Goal: Task Accomplishment & Management: Use online tool/utility

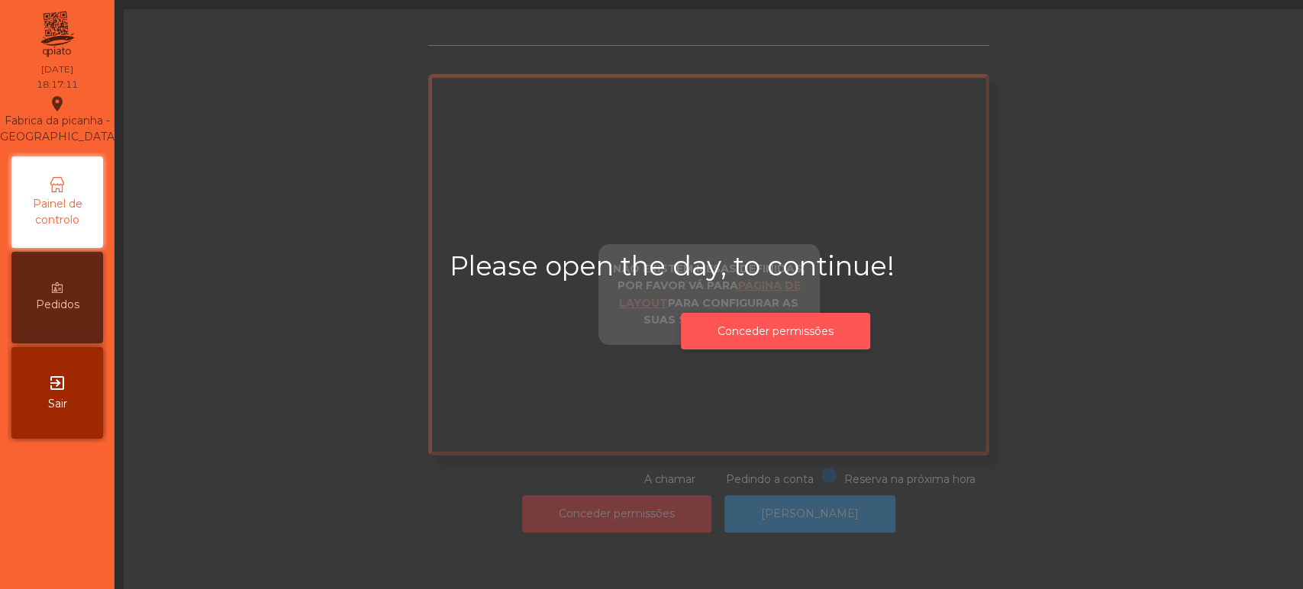
click at [718, 336] on button "Conceder permissões" at bounding box center [775, 331] width 189 height 37
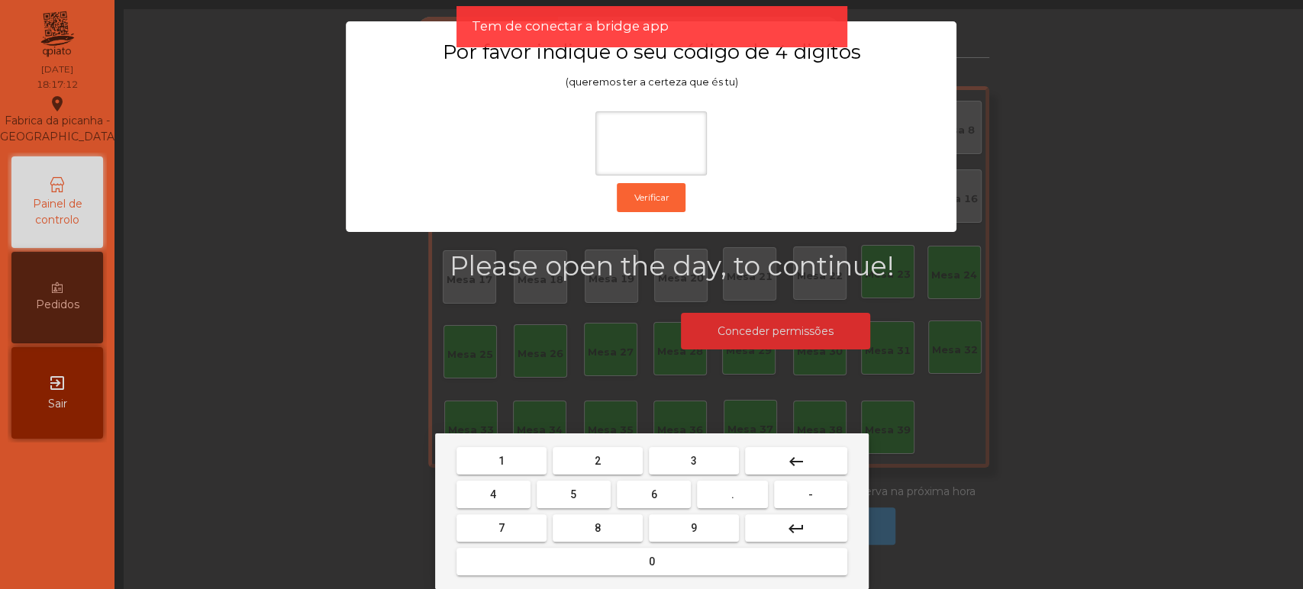
click at [510, 444] on div "1 2 3 keyboard_backspace 4 5 6 . - 7 8 9 keyboard_return 0" at bounding box center [652, 512] width 434 height 156
click at [501, 460] on span "1" at bounding box center [502, 461] width 6 height 12
click at [709, 455] on button "3" at bounding box center [694, 460] width 90 height 27
click at [573, 495] on span "5" at bounding box center [573, 495] width 6 height 12
click at [653, 568] on span "0" at bounding box center [652, 562] width 6 height 12
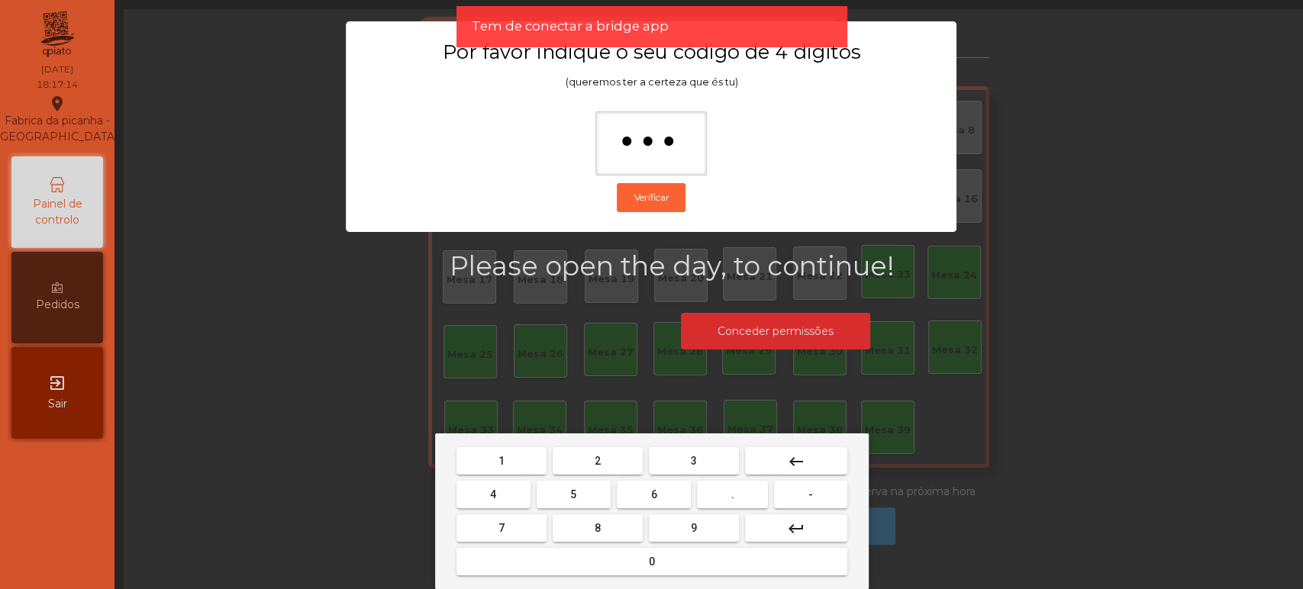
type input "****"
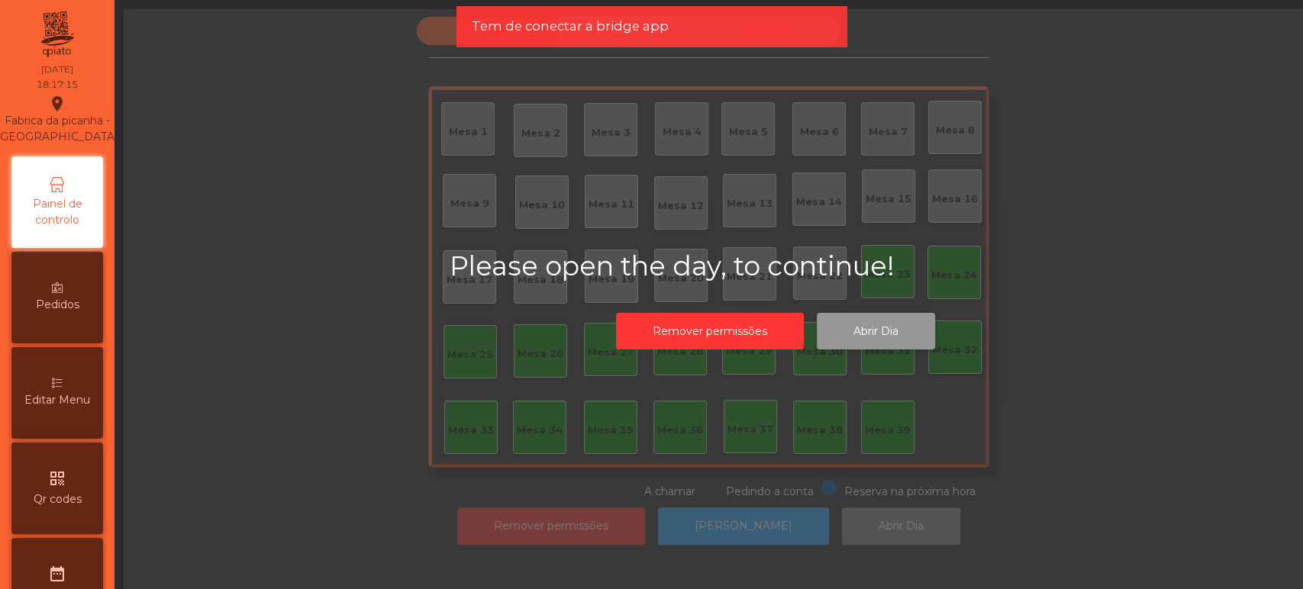
click at [889, 334] on button "Abrir Dia" at bounding box center [876, 331] width 118 height 37
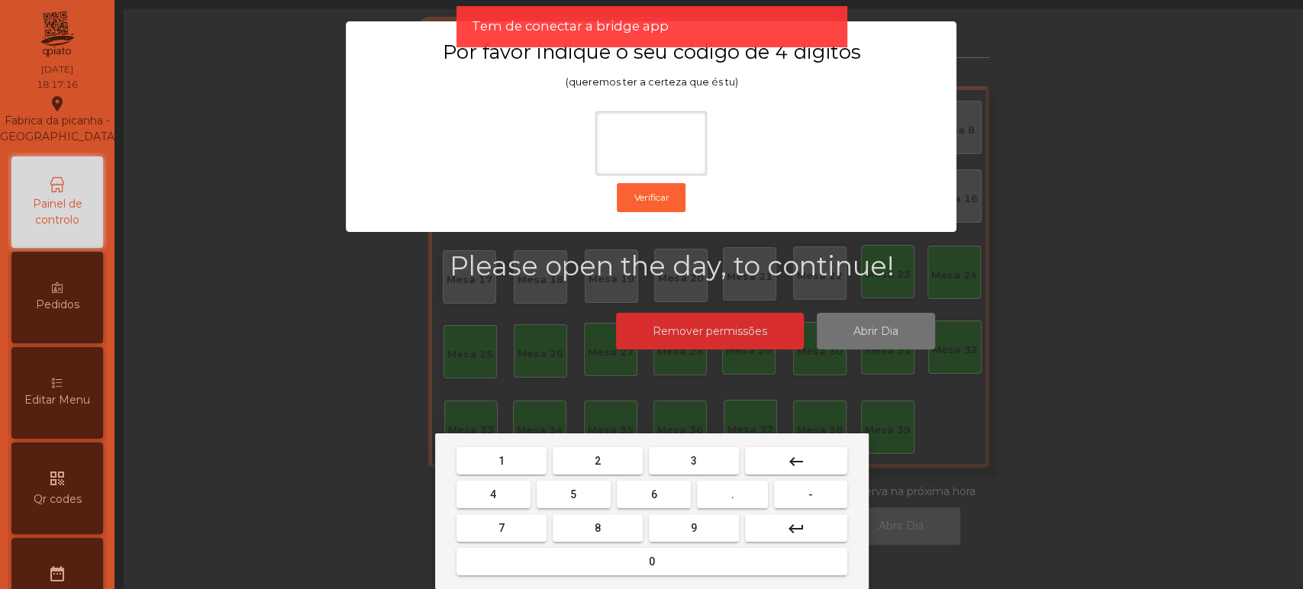
click at [501, 460] on span "1" at bounding box center [502, 461] width 6 height 12
click at [693, 460] on span "3" at bounding box center [694, 461] width 6 height 12
click at [582, 496] on button "5" at bounding box center [574, 494] width 74 height 27
click at [653, 564] on span "0" at bounding box center [652, 562] width 6 height 12
type input "****"
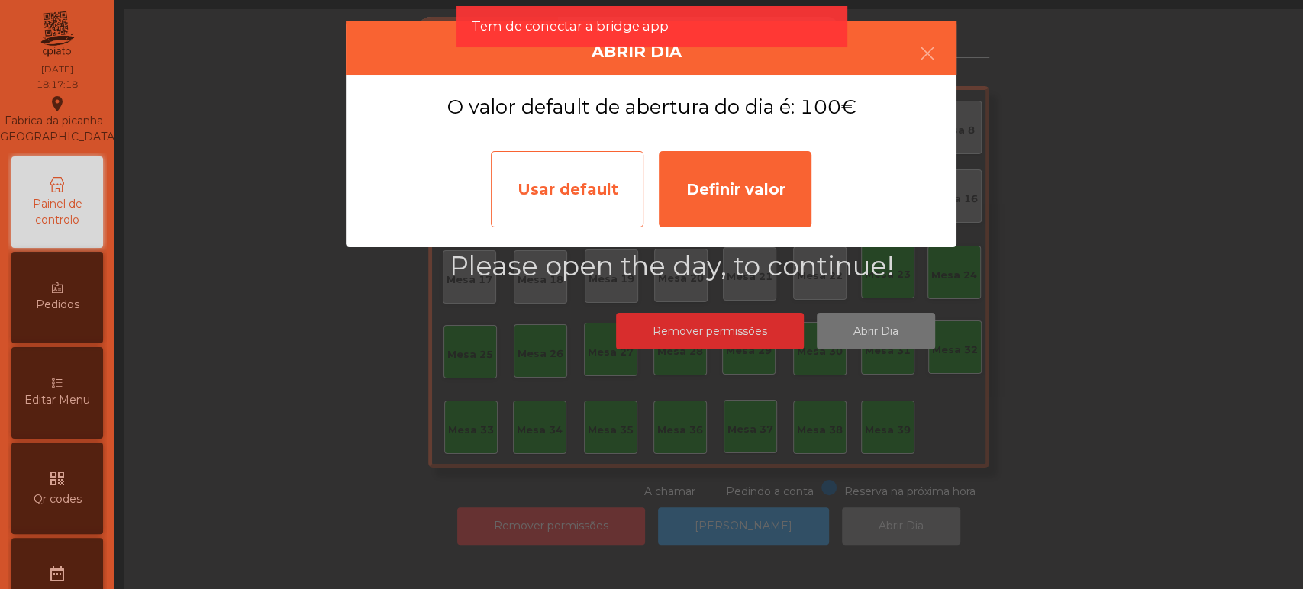
click at [583, 197] on div "Usar default" at bounding box center [567, 189] width 153 height 76
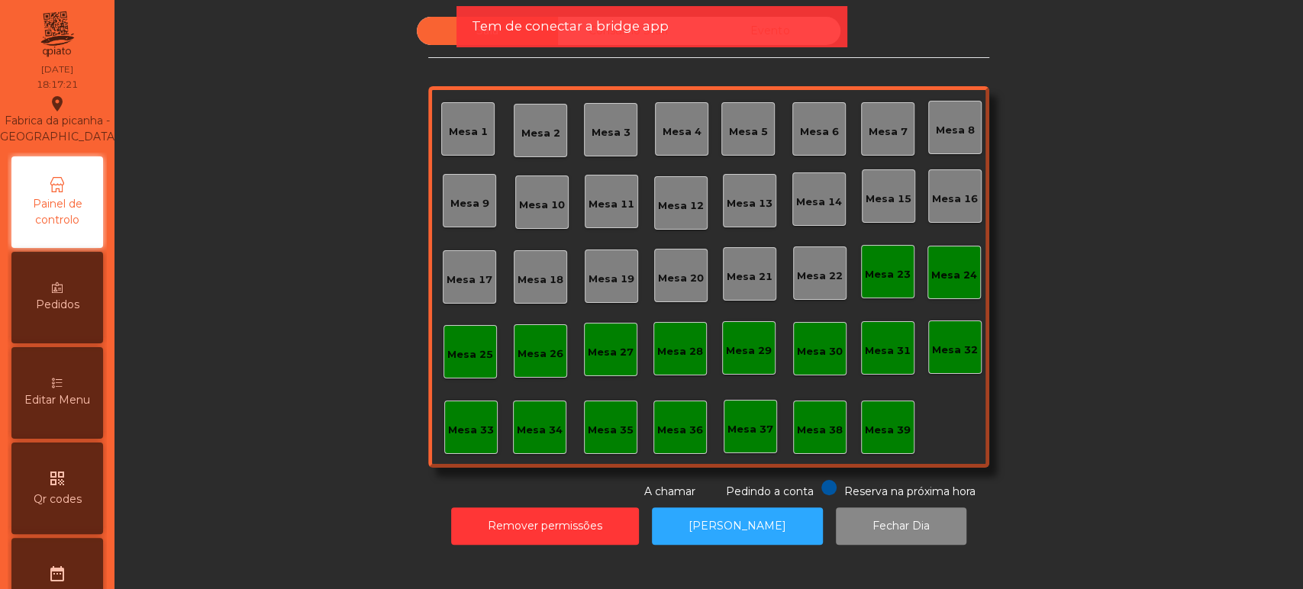
click at [662, 31] on span "Tem de conectar a bridge app" at bounding box center [569, 26] width 197 height 19
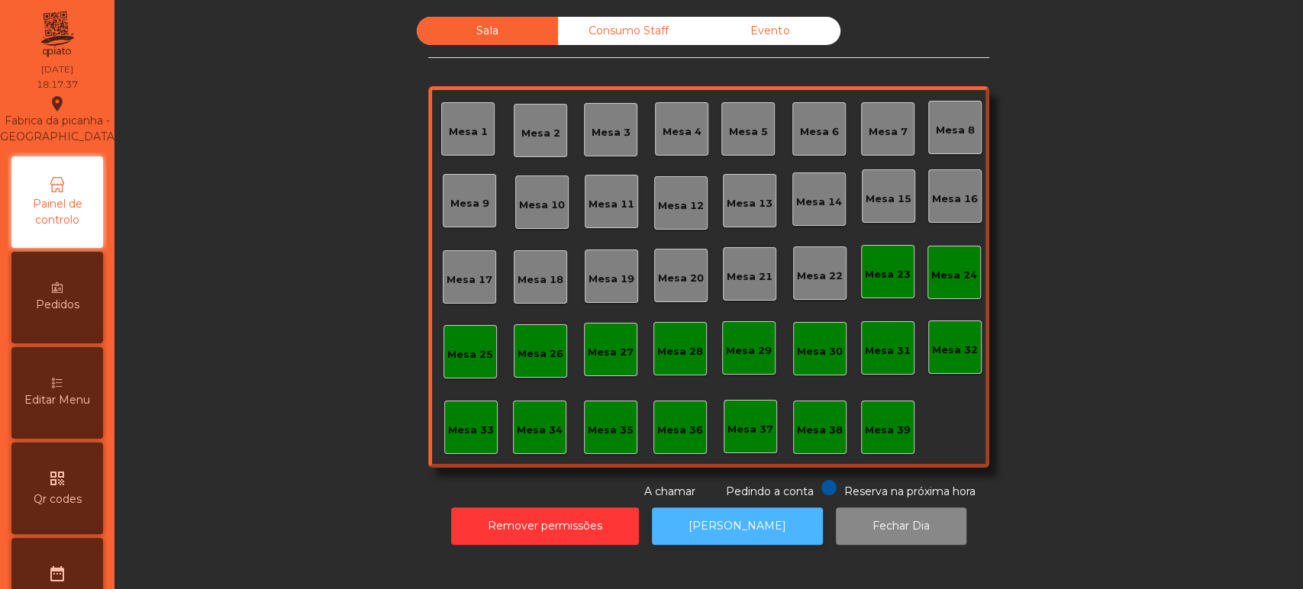
click at [699, 512] on button "[PERSON_NAME]" at bounding box center [737, 526] width 171 height 37
click at [773, 520] on button "[PERSON_NAME]" at bounding box center [737, 526] width 171 height 37
click at [235, 299] on div "Sala Consumo Staff Evento Mesa 1 [GEOGRAPHIC_DATA] 3 Mesa 4 Mesa 5 Mesa 6 [GEOG…" at bounding box center [709, 258] width 1148 height 483
click at [1138, 243] on div "Sala Consumo Staff Evento Mesa 1 [GEOGRAPHIC_DATA] 3 Mesa 4 Mesa 5 Mesa 6 [GEOG…" at bounding box center [709, 258] width 1148 height 483
click at [333, 62] on div "Sala Consumo Staff Evento Mesa 1 [GEOGRAPHIC_DATA] 3 Mesa 4 Mesa 5 Mesa 6 [GEOG…" at bounding box center [709, 258] width 1148 height 483
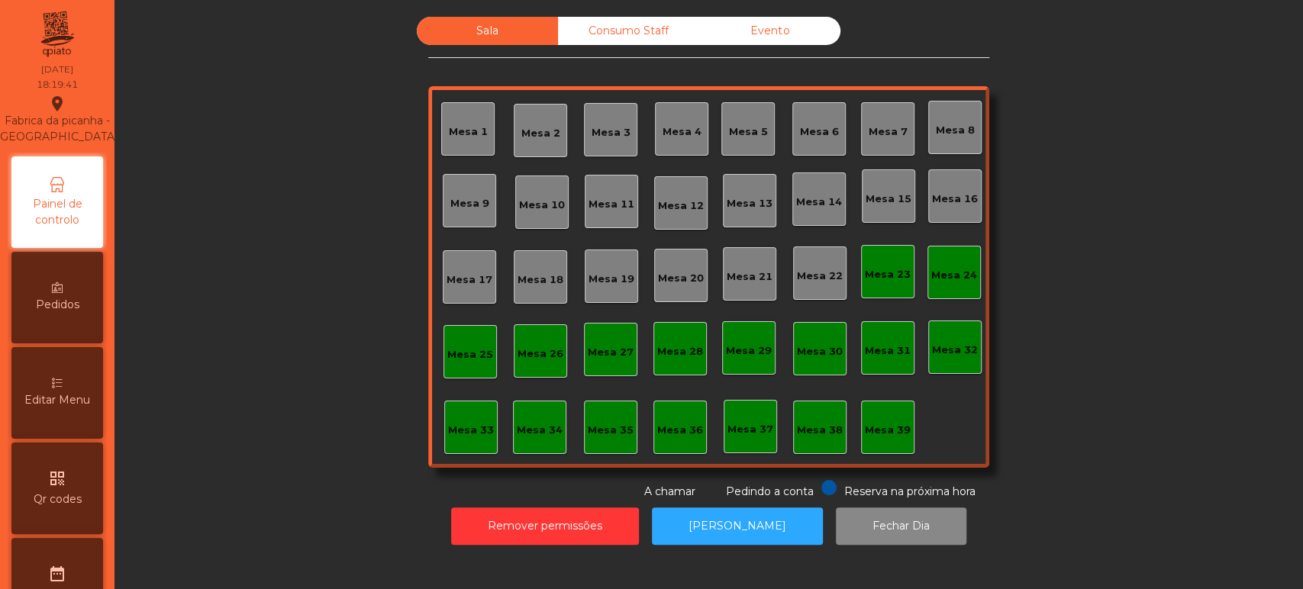
click at [898, 441] on div "Mesa 39" at bounding box center [887, 427] width 53 height 53
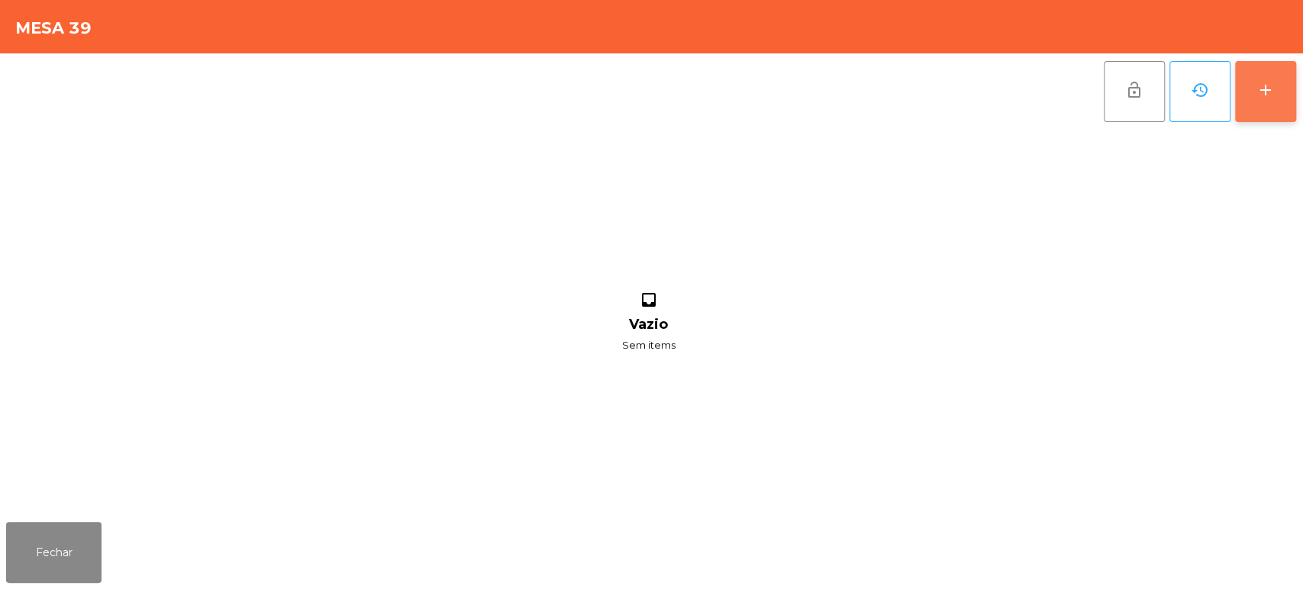
click at [1268, 83] on div "add" at bounding box center [1266, 90] width 18 height 18
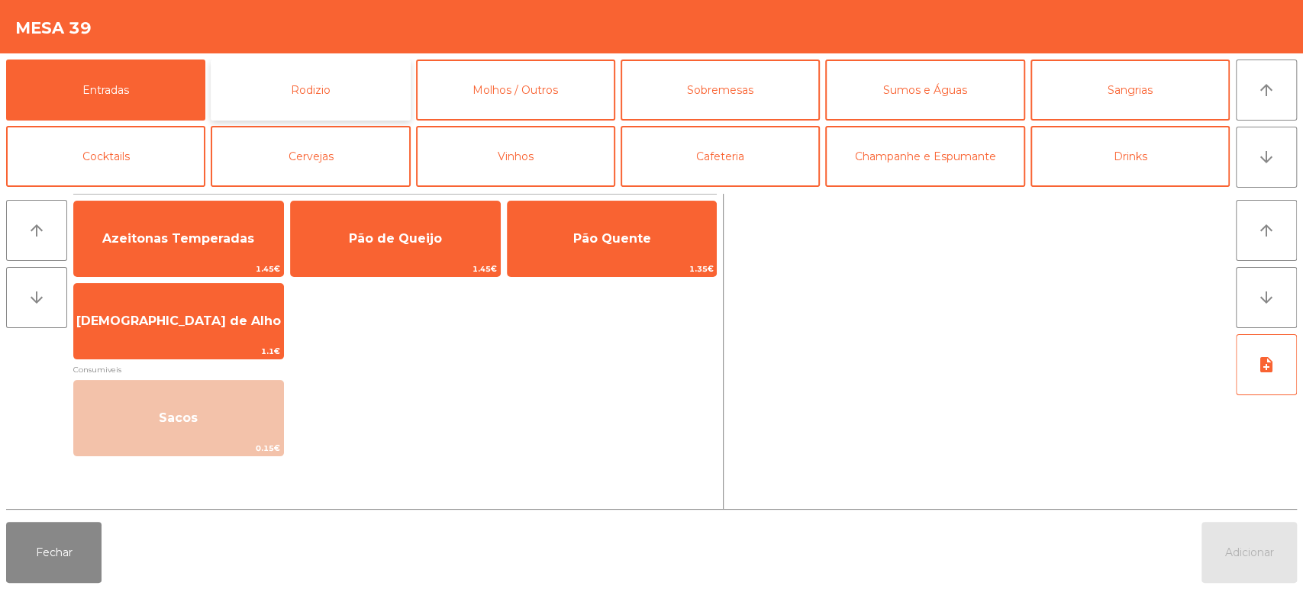
click at [350, 107] on button "Rodizio" at bounding box center [310, 90] width 199 height 61
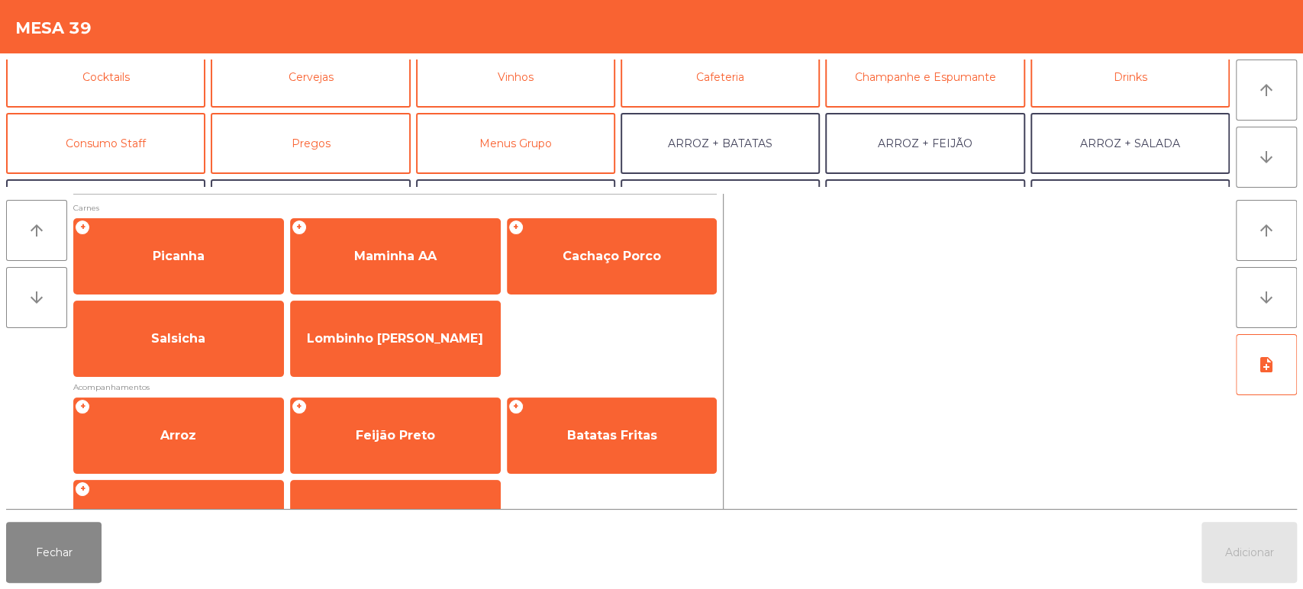
scroll to position [80, 0]
click at [142, 152] on button "Consumo Staff" at bounding box center [105, 142] width 199 height 61
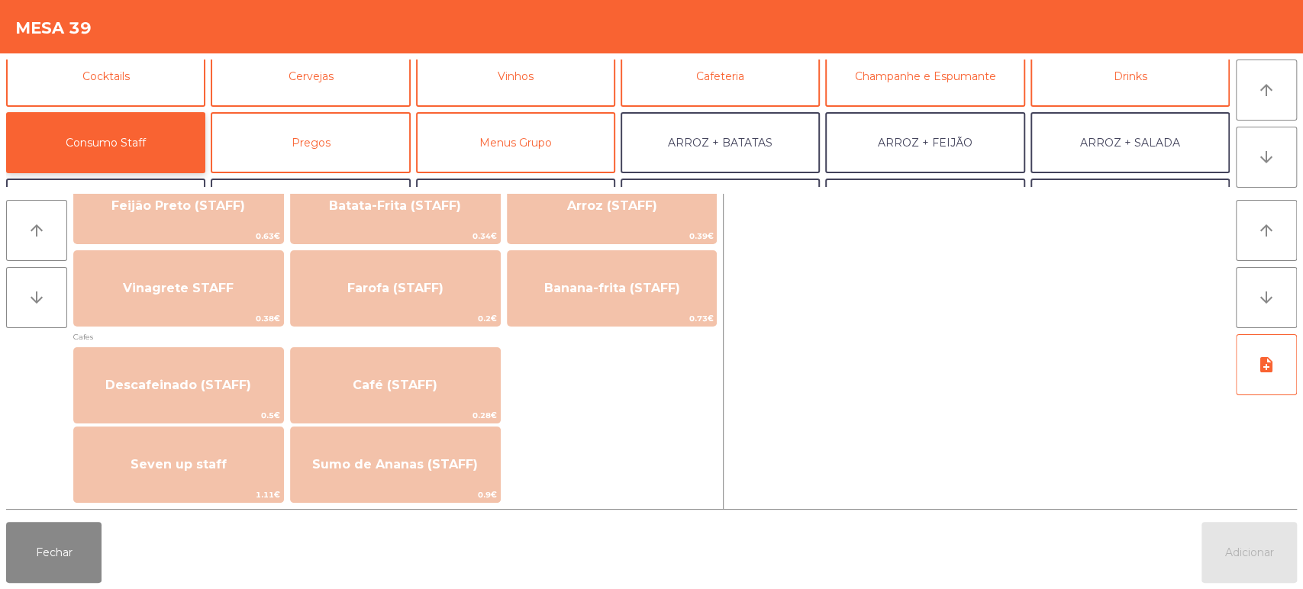
scroll to position [813, 0]
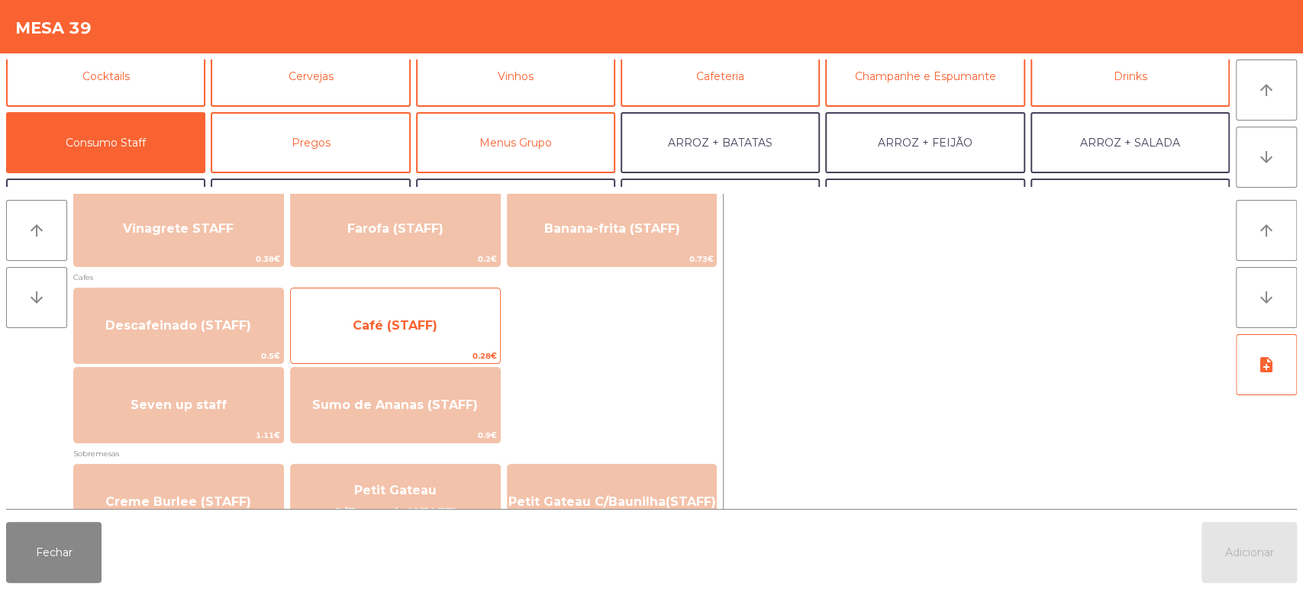
click at [432, 346] on div "Café (STAFF) 0.28€" at bounding box center [395, 326] width 211 height 76
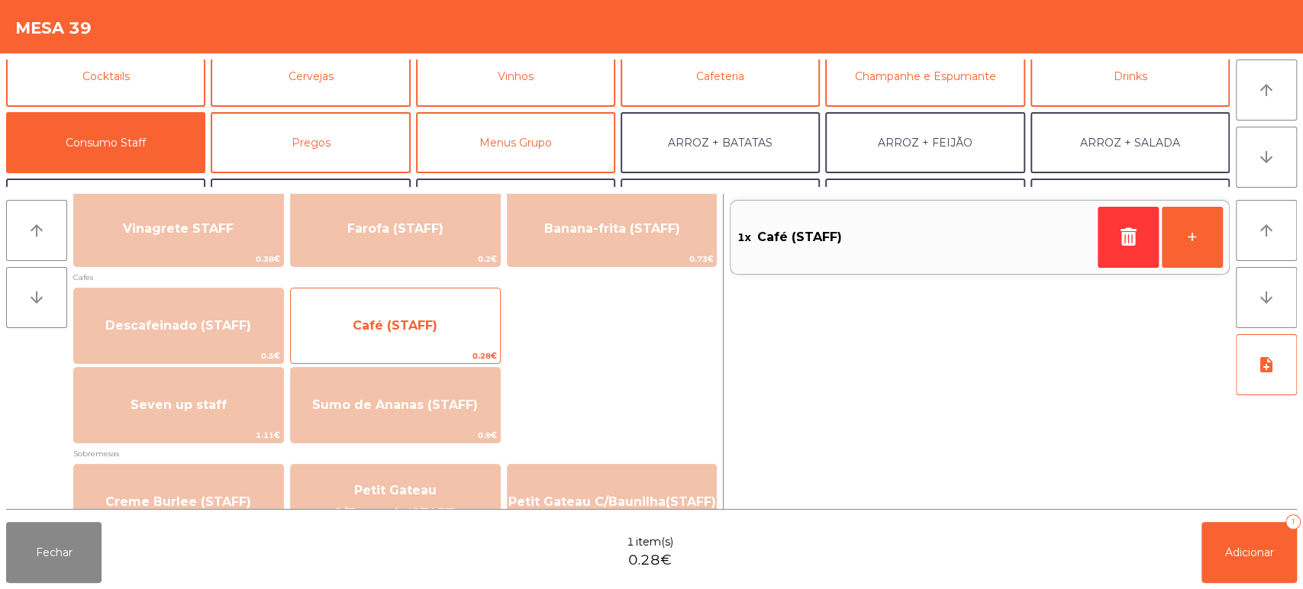
click at [447, 341] on span "Café (STAFF)" at bounding box center [395, 325] width 209 height 41
click at [446, 349] on span "0.28€" at bounding box center [395, 356] width 209 height 15
click at [422, 333] on span "Café (STAFF)" at bounding box center [395, 325] width 209 height 41
click at [422, 347] on div "Café (STAFF) 0.28€" at bounding box center [395, 326] width 211 height 76
click at [421, 340] on span "Café (STAFF)" at bounding box center [395, 325] width 209 height 41
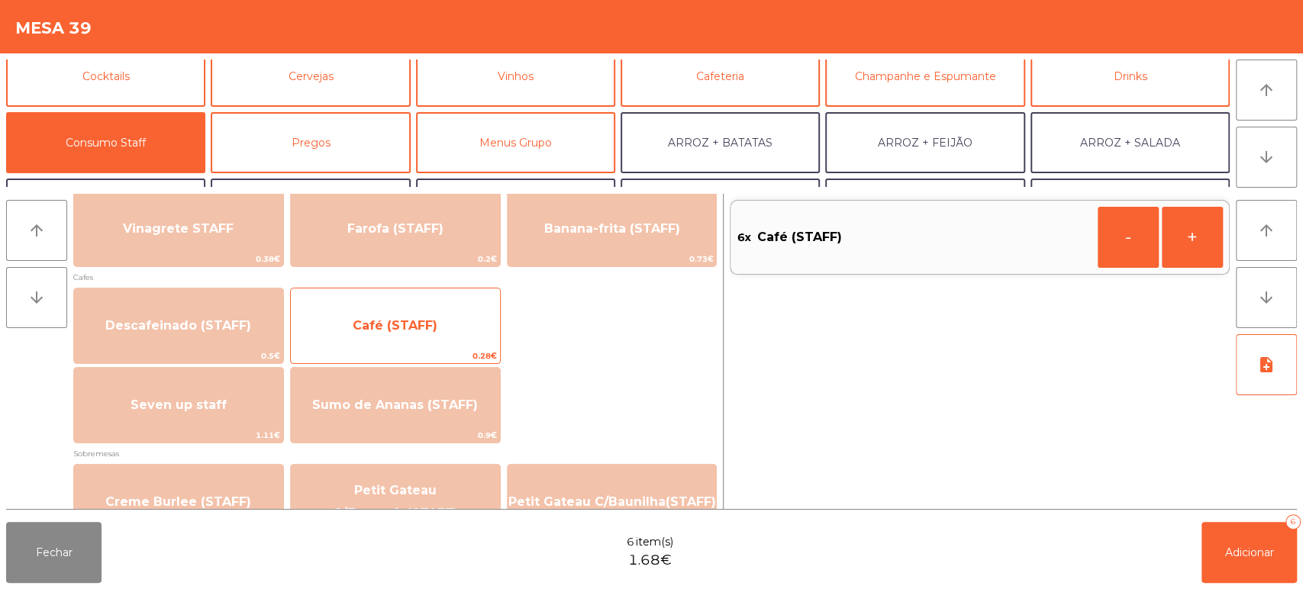
click at [416, 337] on span "Café (STAFF)" at bounding box center [395, 325] width 209 height 41
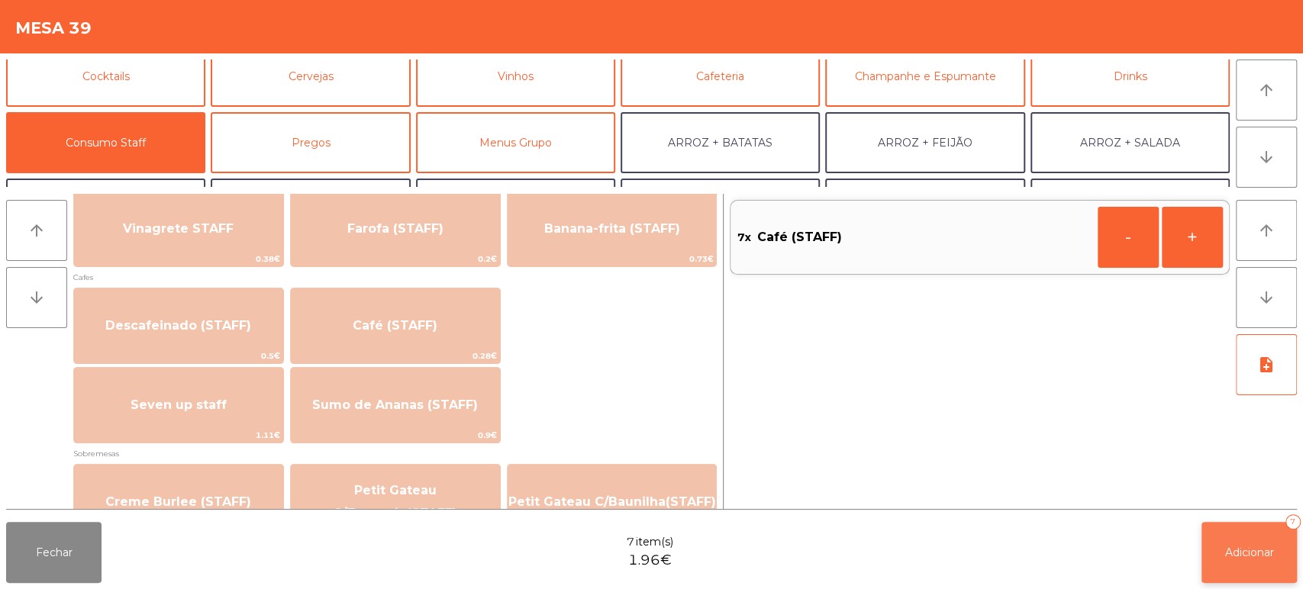
click at [1245, 556] on span "Adicionar" at bounding box center [1249, 553] width 49 height 14
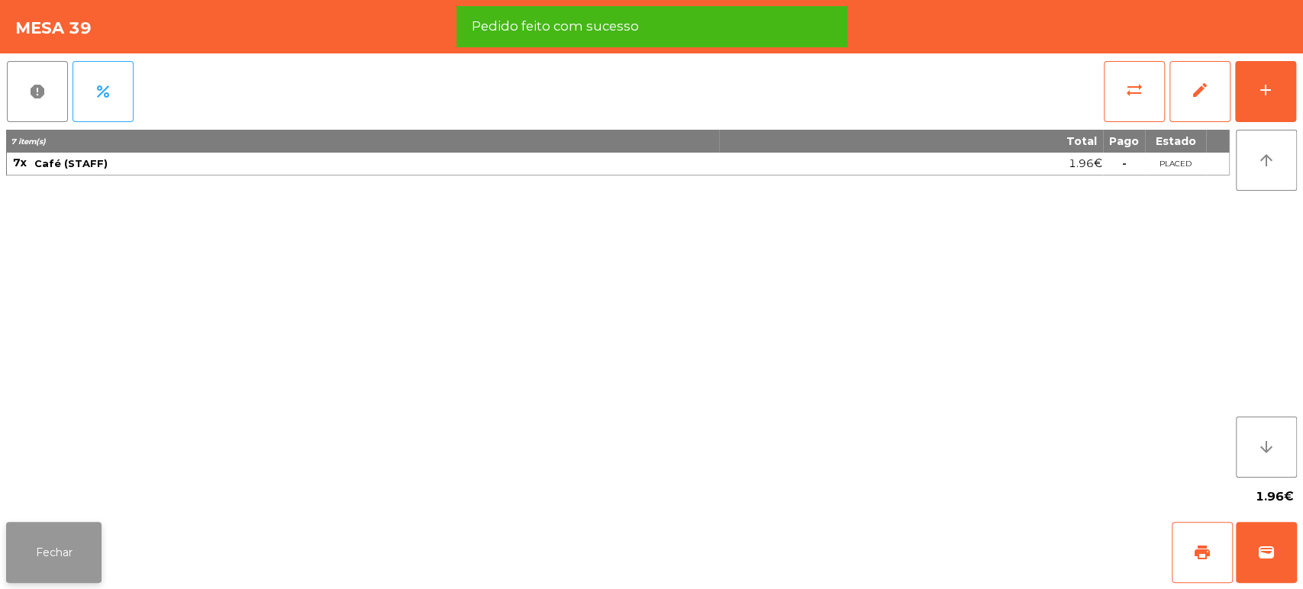
click at [66, 566] on button "Fechar" at bounding box center [53, 552] width 95 height 61
